Goal: Information Seeking & Learning: Check status

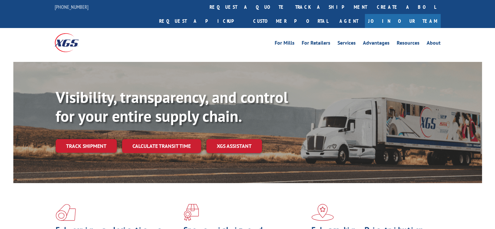
scroll to position [98, 0]
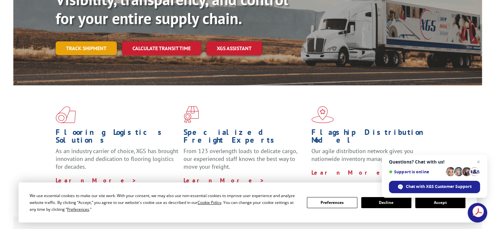
click at [100, 41] on link "Track shipment" at bounding box center [86, 48] width 61 height 14
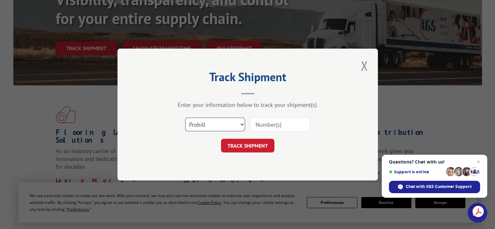
click at [244, 126] on select "Select category... Probill BOL PO" at bounding box center [215, 125] width 60 height 14
select select "bol"
click at [185, 118] on select "Select category... Probill BOL PO" at bounding box center [215, 125] width 60 height 14
click at [276, 123] on input at bounding box center [280, 125] width 60 height 14
type input "2825049"
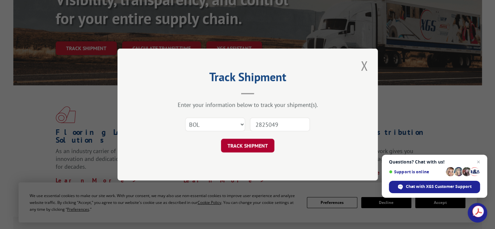
click at [258, 146] on button "TRACK SHIPMENT" at bounding box center [247, 146] width 53 height 14
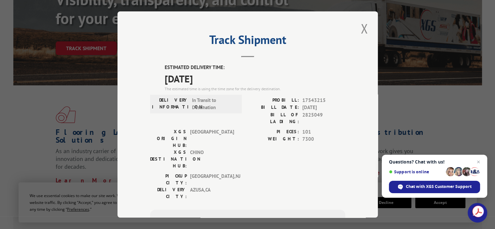
click at [369, 34] on div "Track Shipment ESTIMATED DELIVERY TIME: [DATE] The estimated time is using the …" at bounding box center [248, 114] width 260 height 206
click at [360, 28] on button "Close modal" at bounding box center [364, 29] width 11 height 18
